Goal: Task Accomplishment & Management: Use online tool/utility

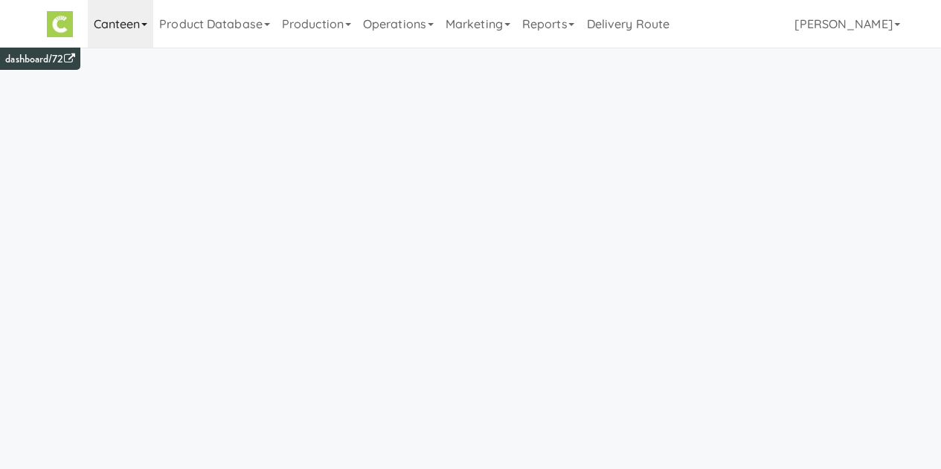
click at [94, 24] on link "Canteen" at bounding box center [121, 24] width 66 height 48
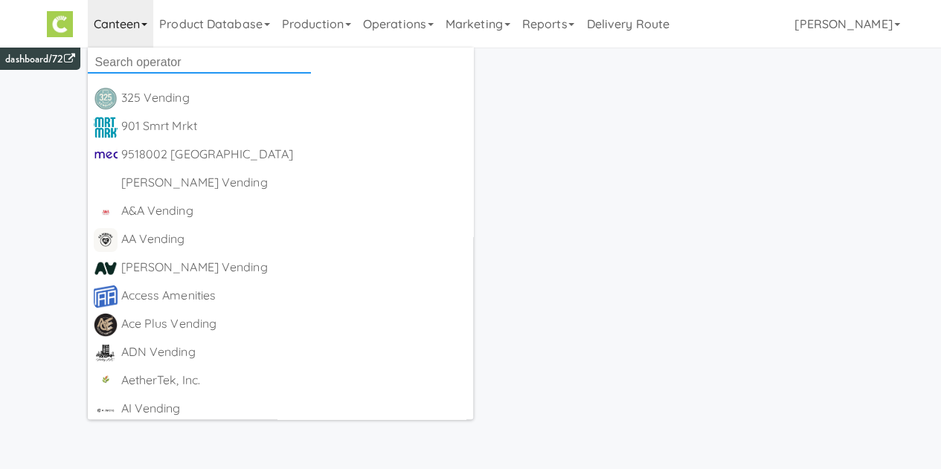
click at [140, 64] on input "text" at bounding box center [199, 62] width 223 height 22
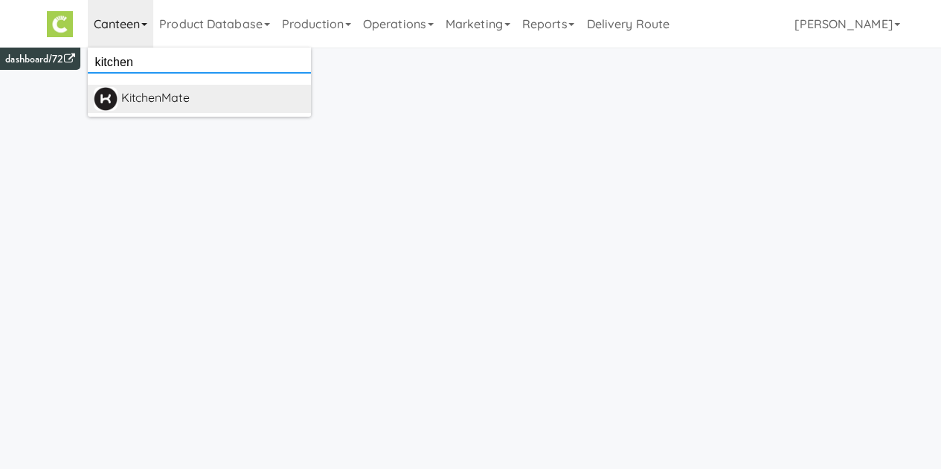
type input "kitchen"
click at [154, 92] on div "KitchenMate" at bounding box center [213, 98] width 184 height 22
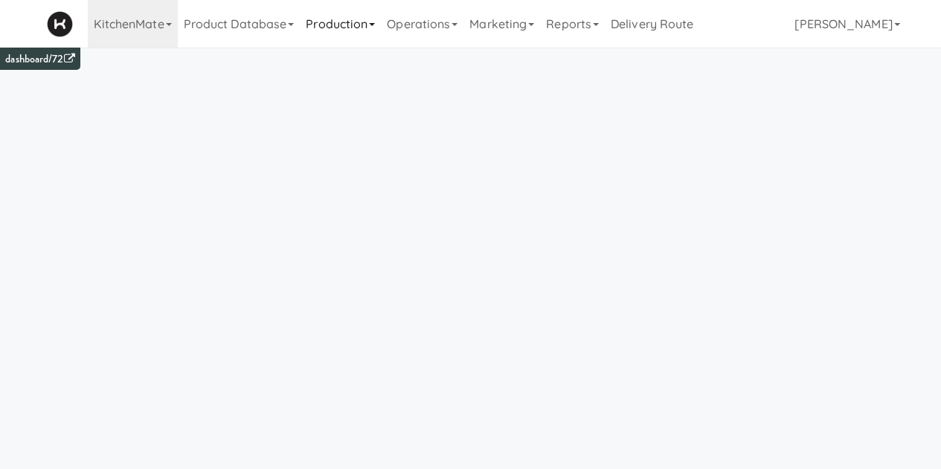
click at [344, 19] on link "Production" at bounding box center [340, 24] width 81 height 48
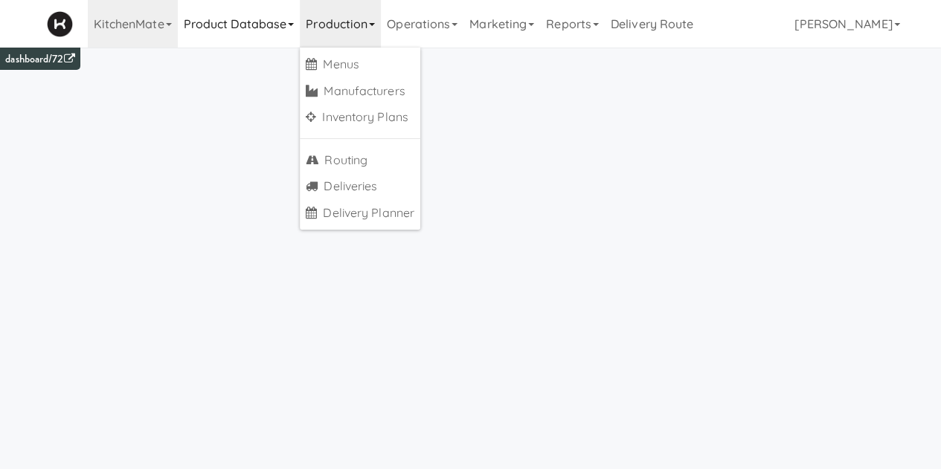
click at [237, 44] on link "Product Database" at bounding box center [239, 24] width 123 height 48
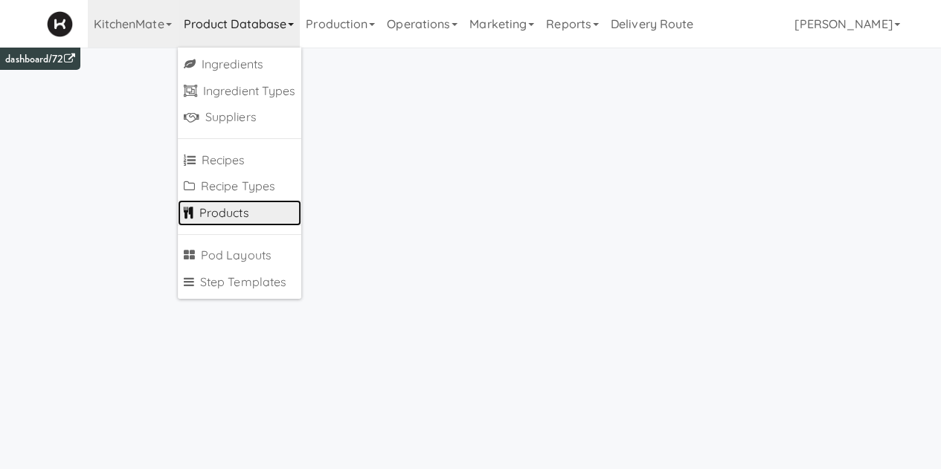
click at [228, 209] on link "Products" at bounding box center [240, 213] width 124 height 27
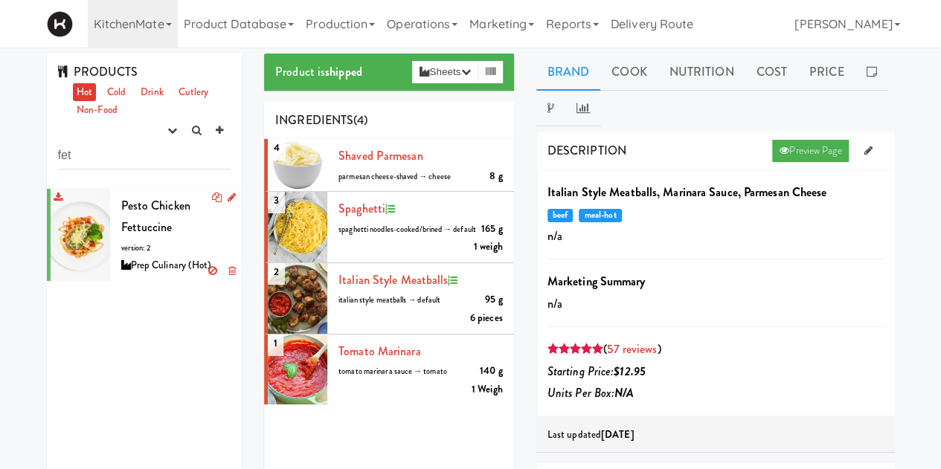
type input "fet"
click at [183, 236] on div "Pesto Chicken Fettuccine version: 2 Prep Culinary (Hot)" at bounding box center [176, 235] width 110 height 80
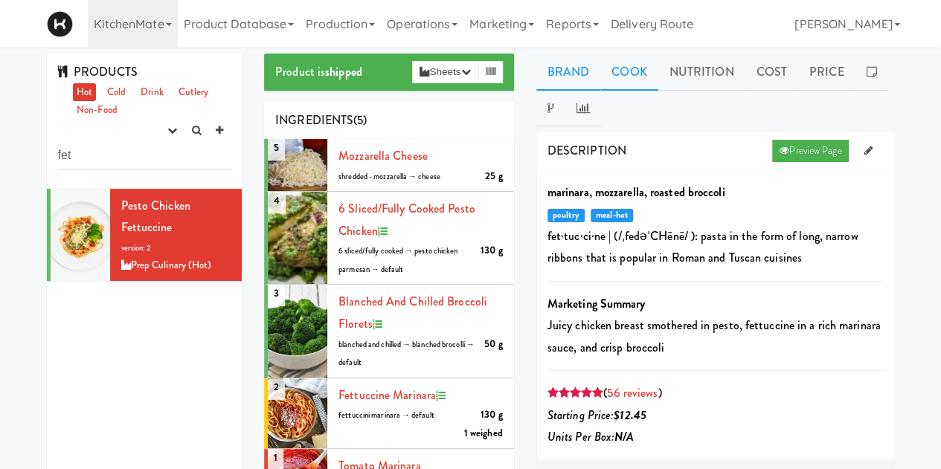
click at [636, 74] on link "Cook" at bounding box center [628, 72] width 57 height 37
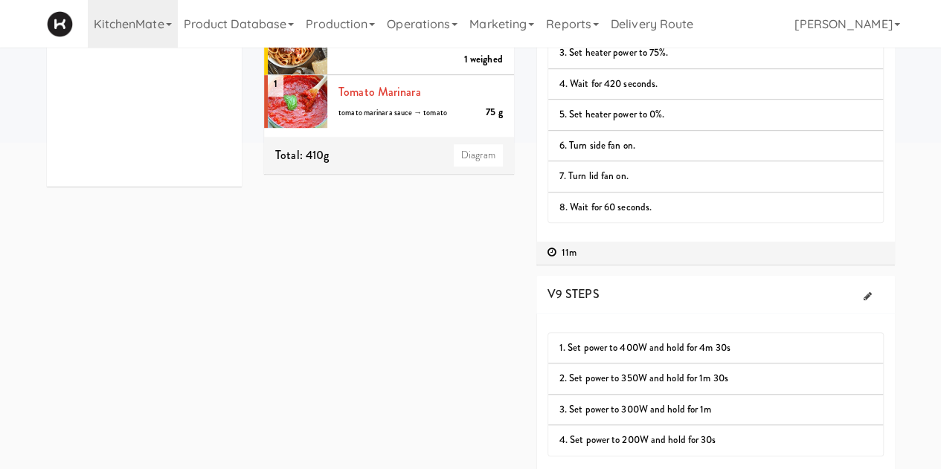
scroll to position [409, 0]
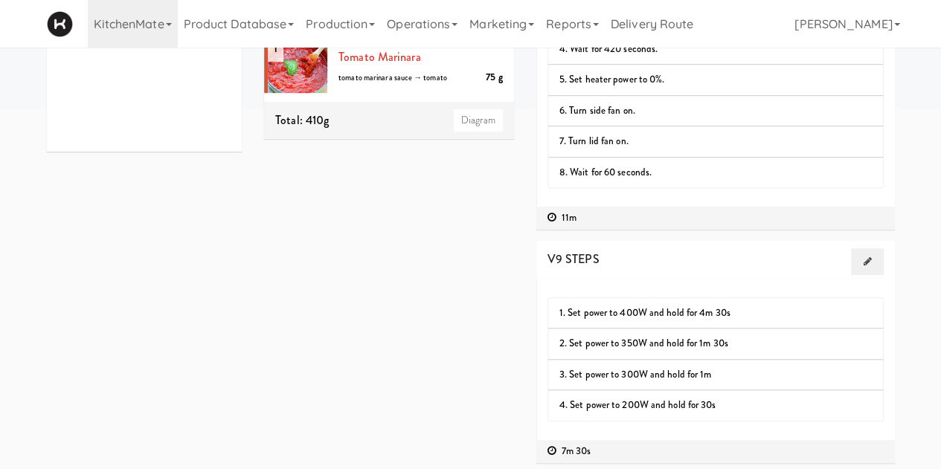
click at [866, 257] on icon at bounding box center [867, 262] width 8 height 10
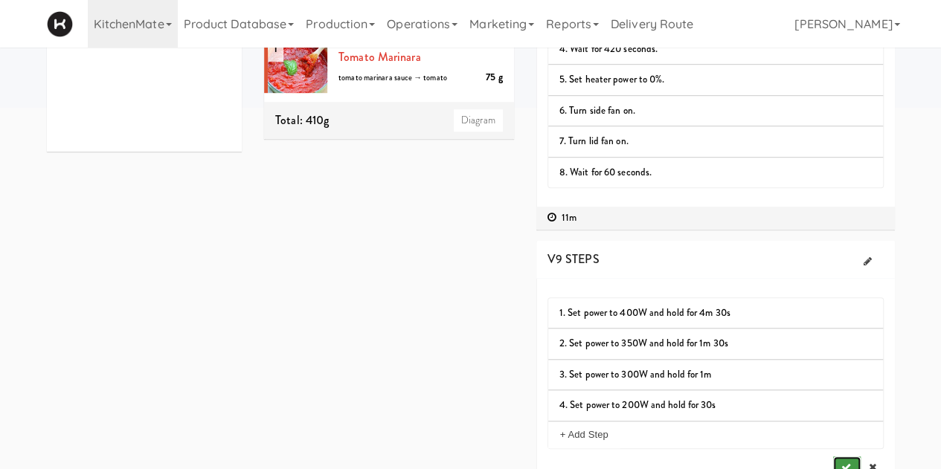
click at [845, 463] on icon "submit" at bounding box center [846, 468] width 10 height 10
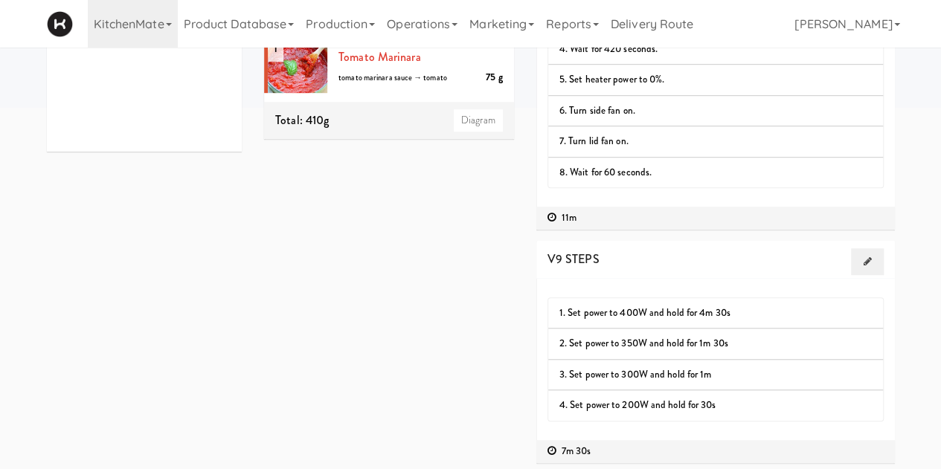
click at [874, 257] on link at bounding box center [867, 261] width 32 height 27
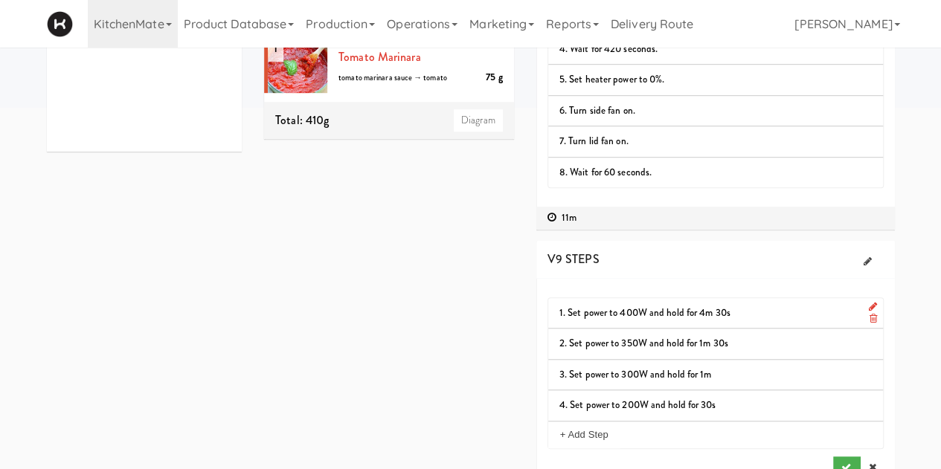
click at [873, 303] on icon at bounding box center [872, 307] width 8 height 10
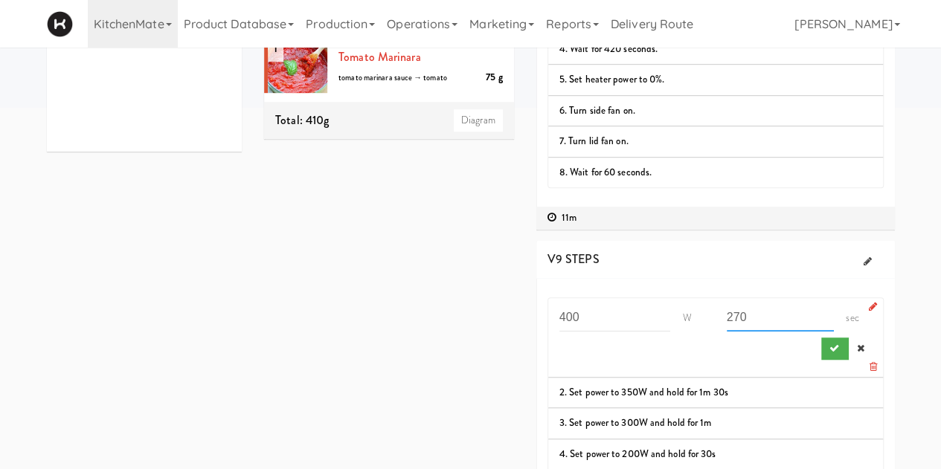
click at [771, 326] on input "270" at bounding box center [781, 318] width 108 height 28
type input "2"
type input "300"
click at [844, 346] on button "submit" at bounding box center [835, 349] width 28 height 22
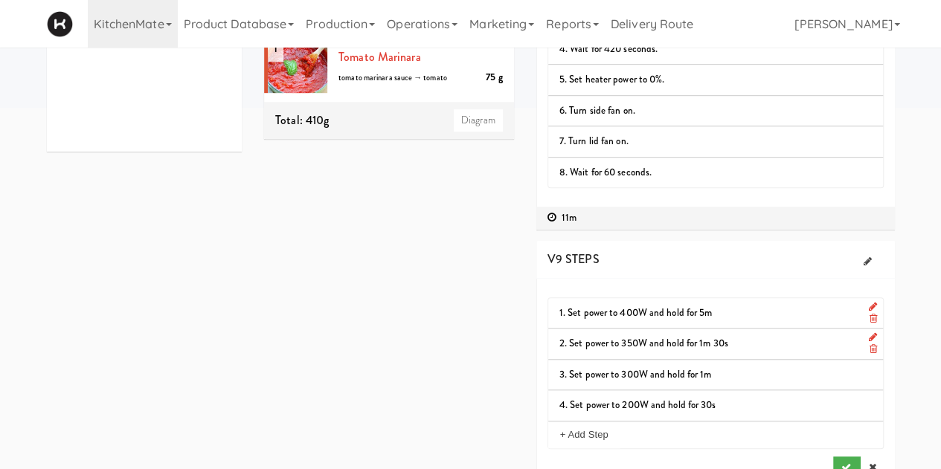
click at [871, 333] on icon at bounding box center [872, 338] width 8 height 10
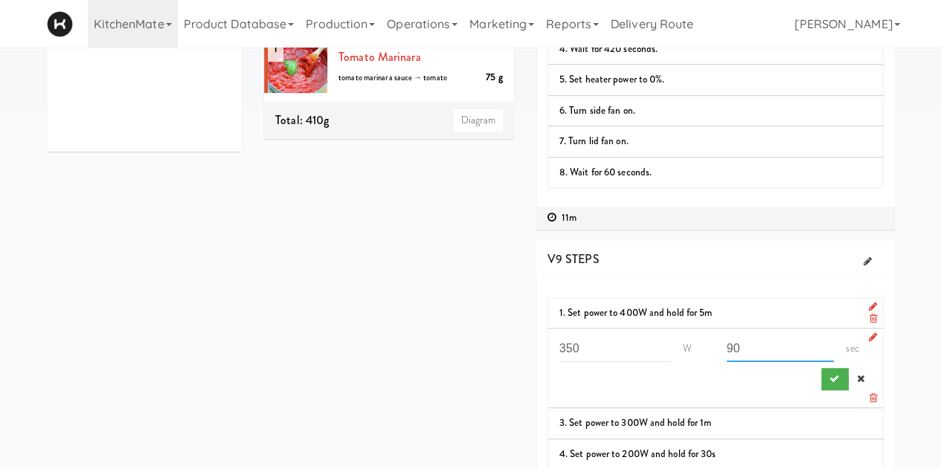
click at [788, 353] on input "90" at bounding box center [781, 349] width 108 height 28
type input "9"
type input "60"
click at [827, 368] on button "submit" at bounding box center [835, 379] width 28 height 22
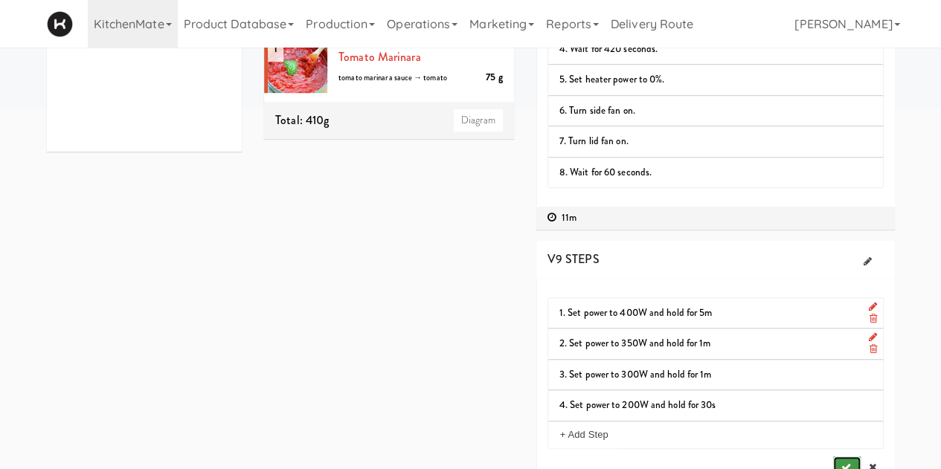
click at [839, 467] on button "submit" at bounding box center [847, 468] width 28 height 22
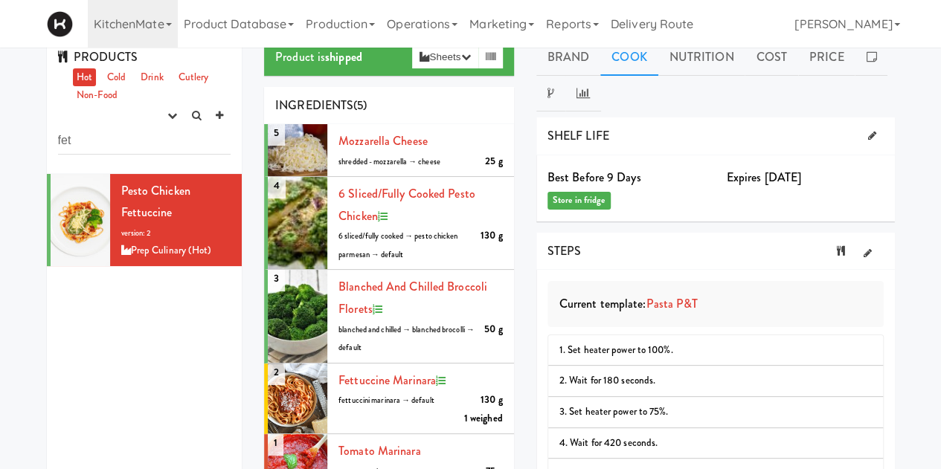
scroll to position [0, 0]
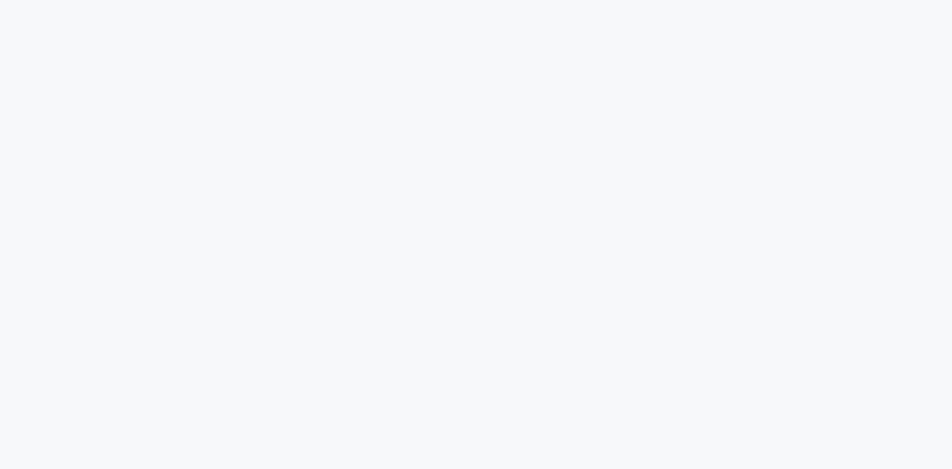
click at [576, 74] on body at bounding box center [476, 282] width 952 height 469
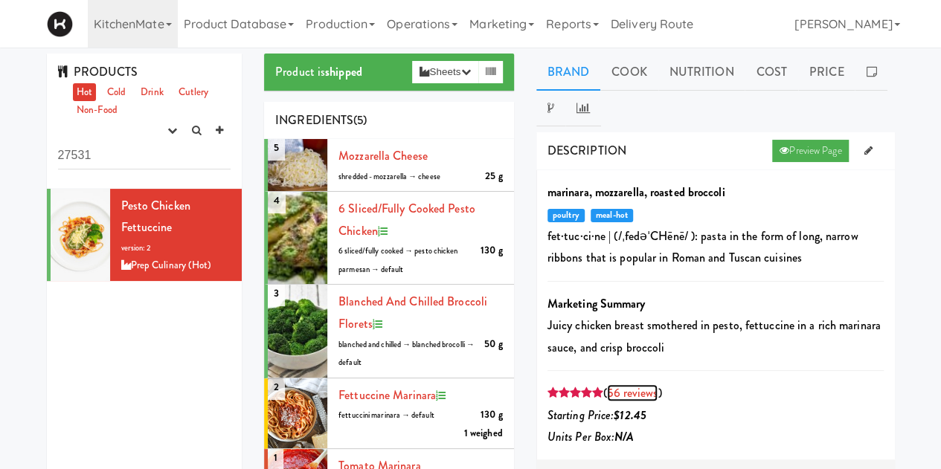
click at [627, 394] on link "56 reviews" at bounding box center [632, 393] width 51 height 17
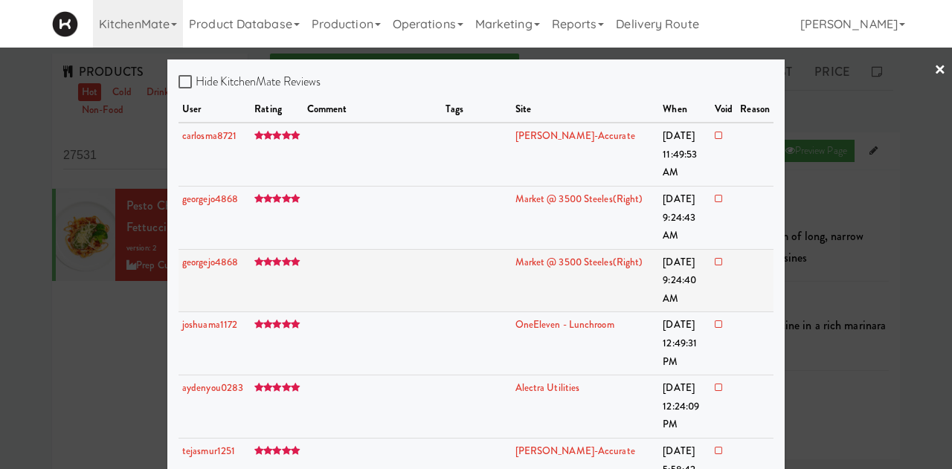
click at [352, 249] on td at bounding box center [373, 280] width 139 height 63
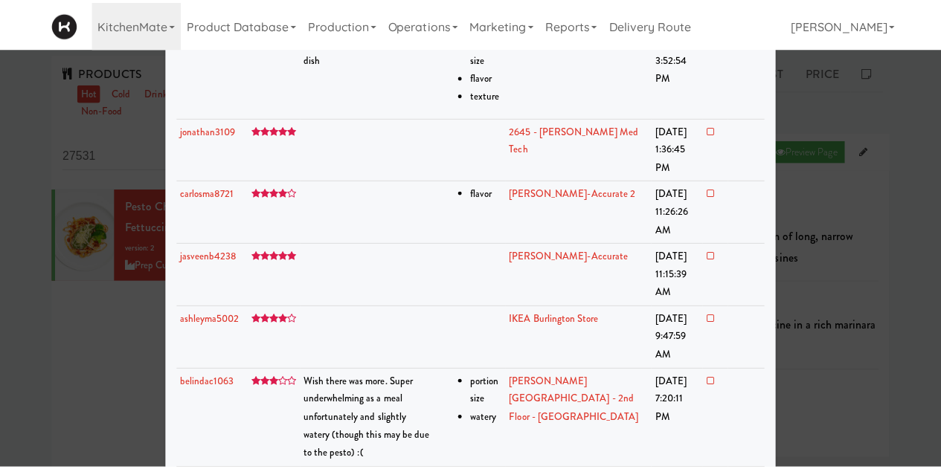
scroll to position [1262, 0]
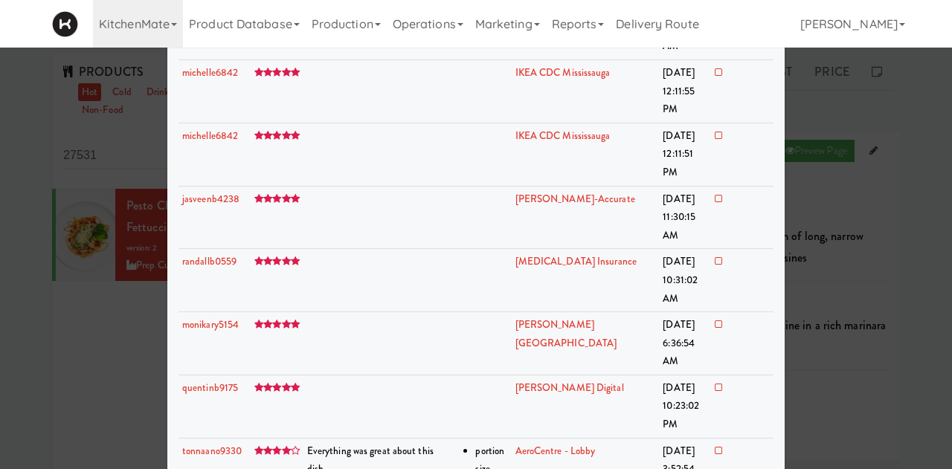
click at [911, 103] on div at bounding box center [476, 234] width 952 height 469
